Goal: Information Seeking & Learning: Learn about a topic

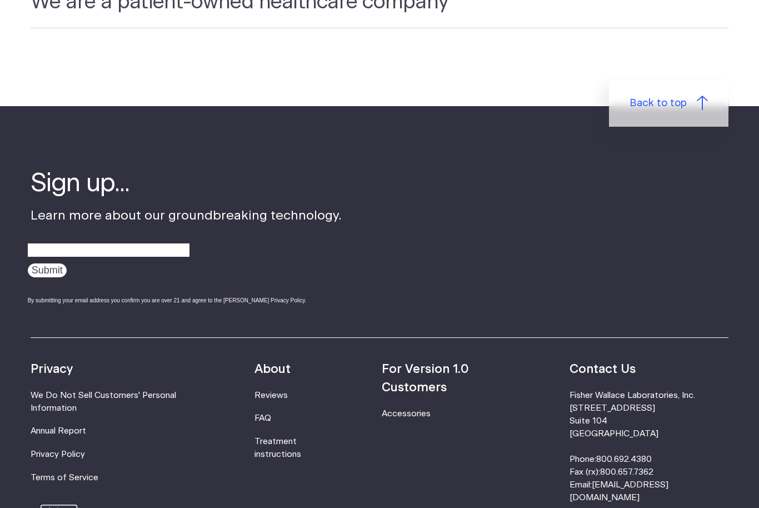
scroll to position [3372, 0]
click at [512, 180] on div "Sign up... Learn more about our groundbreaking technology. Submit By submitting…" at bounding box center [362, 252] width 663 height 170
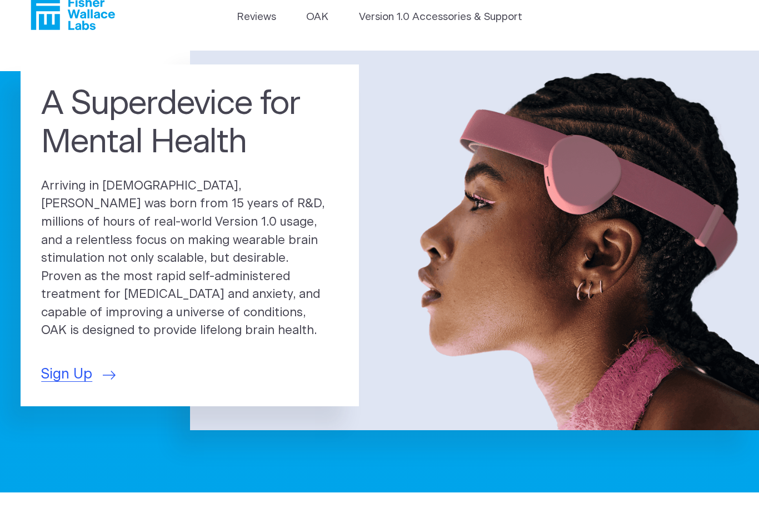
scroll to position [0, 0]
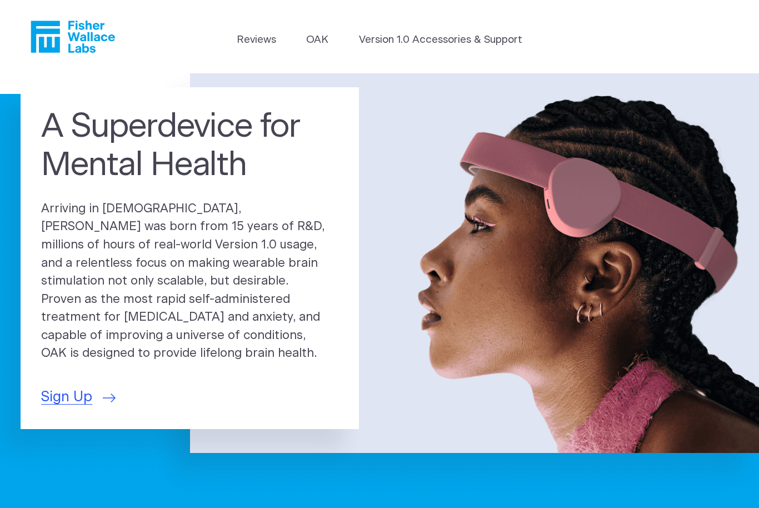
click at [334, 33] on ul "Reviews [GEOGRAPHIC_DATA] Version 1.0 Accessories & Support" at bounding box center [379, 42] width 285 height 21
click at [326, 33] on link "OAK" at bounding box center [317, 40] width 22 height 16
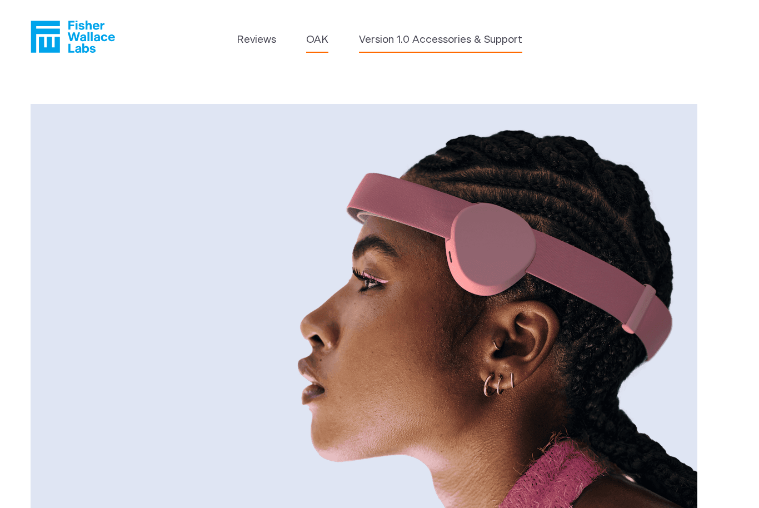
click at [464, 41] on link "Version 1.0 Accessories & Support" at bounding box center [440, 40] width 163 height 16
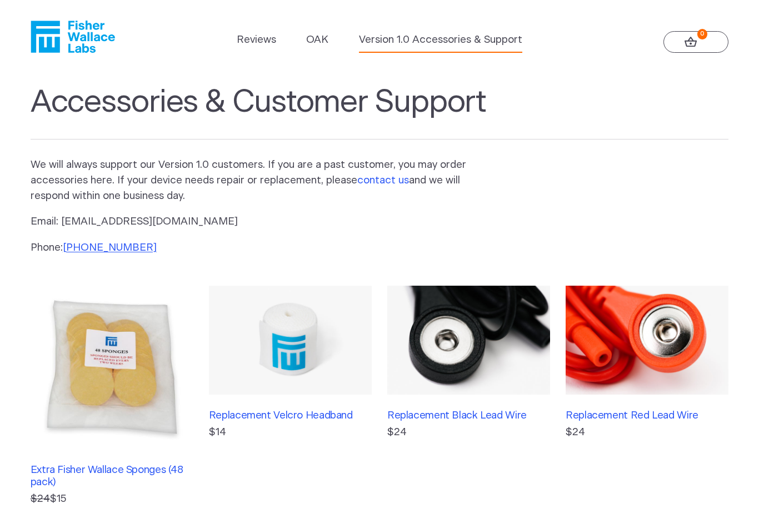
click at [384, 182] on link "contact us" at bounding box center [383, 180] width 52 height 11
click at [258, 43] on link "Reviews" at bounding box center [256, 40] width 39 height 16
click at [691, 48] on link "0" at bounding box center [696, 42] width 66 height 22
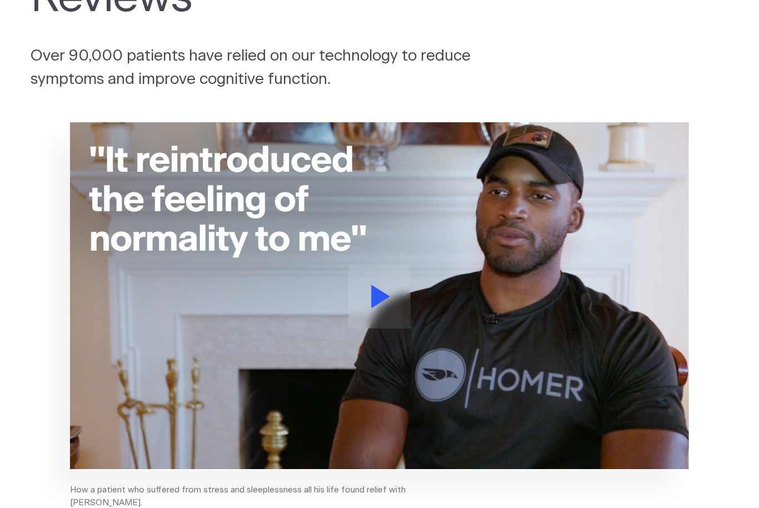
scroll to position [128, 0]
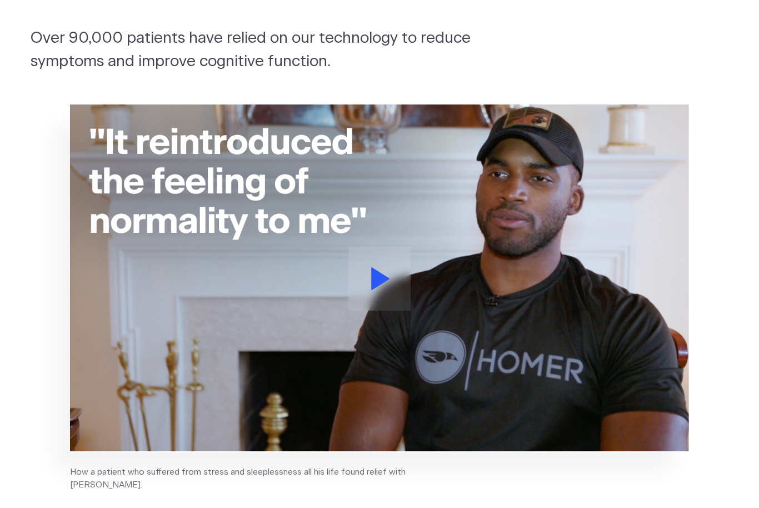
click at [381, 292] on button at bounding box center [379, 279] width 63 height 64
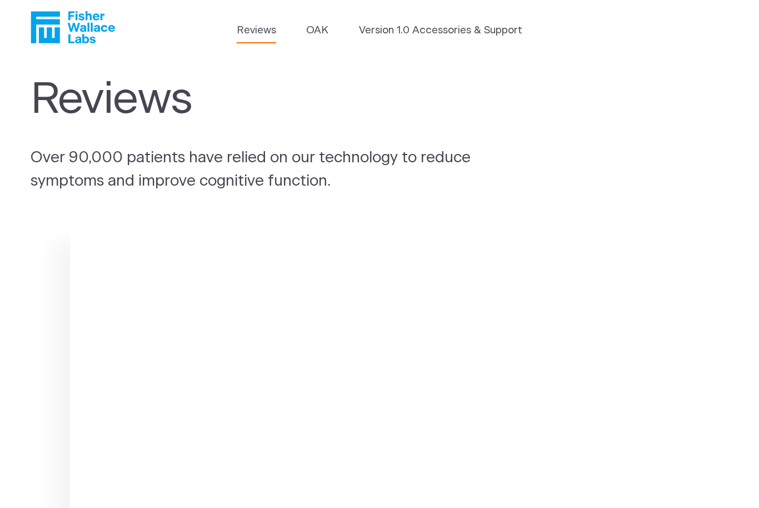
scroll to position [0, 0]
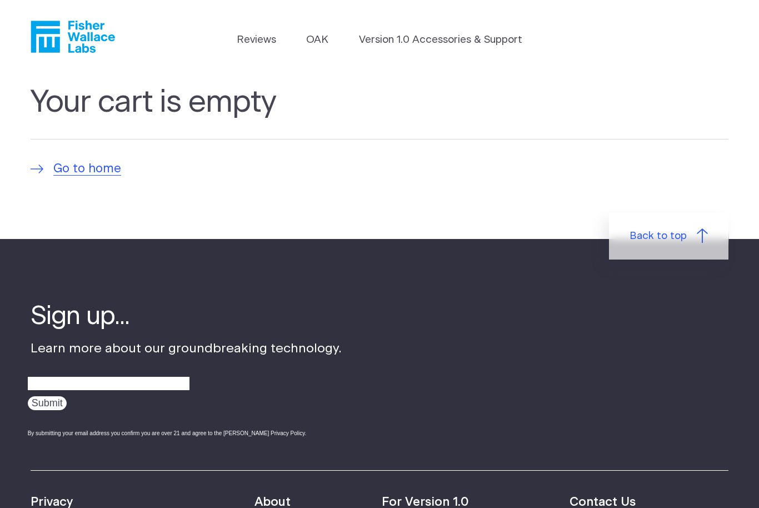
click at [553, 220] on section "Your cart is empty Go to home" at bounding box center [379, 155] width 759 height 165
